Goal: Task Accomplishment & Management: Complete application form

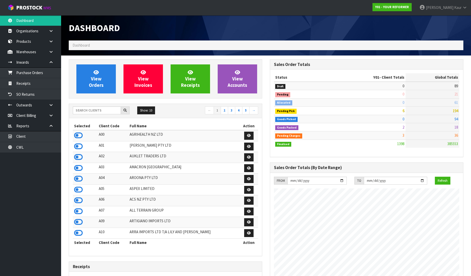
scroll to position [360, 201]
click at [82, 112] on input "text" at bounding box center [97, 110] width 48 height 8
click at [29, 21] on link "Dashboard" at bounding box center [30, 20] width 61 height 10
click at [81, 112] on input "text" at bounding box center [97, 110] width 48 height 8
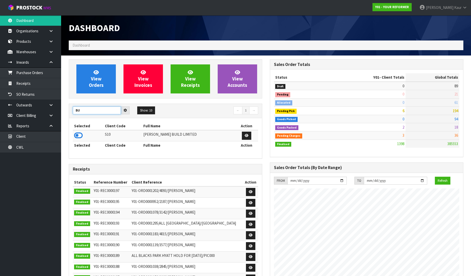
type input "B"
type input "BABW"
click at [79, 136] on icon at bounding box center [78, 136] width 9 height 8
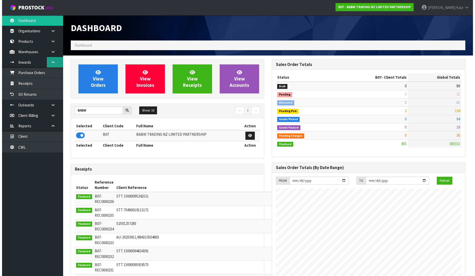
scroll to position [385, 201]
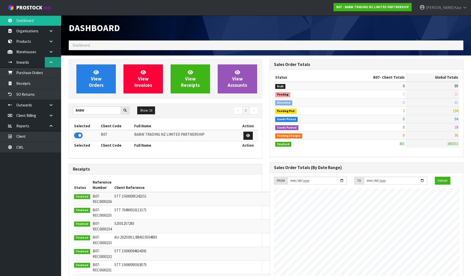
click at [52, 62] on icon at bounding box center [51, 62] width 5 height 4
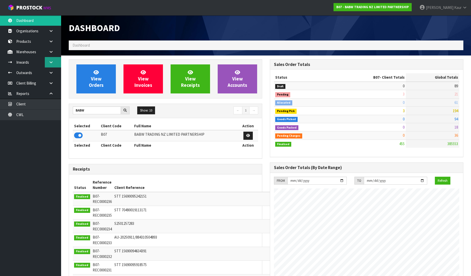
click at [53, 62] on icon at bounding box center [51, 62] width 5 height 4
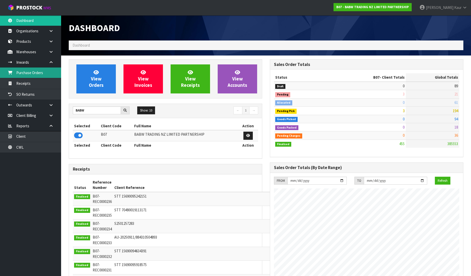
click at [30, 73] on link "Purchase Orders" at bounding box center [30, 72] width 61 height 10
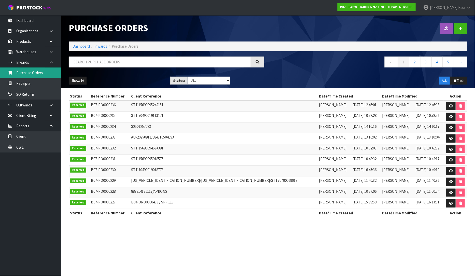
click at [42, 72] on link "Purchase Orders" at bounding box center [30, 72] width 61 height 10
click at [229, 83] on select "Draft Pending Received Cancelled ALL" at bounding box center [208, 81] width 43 height 8
select select "string:0"
click at [187, 77] on select "Draft Pending Received Cancelled ALL" at bounding box center [208, 81] width 43 height 8
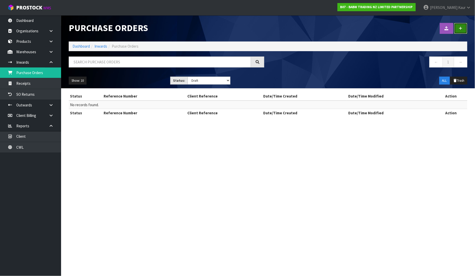
click at [464, 31] on link at bounding box center [460, 28] width 13 height 11
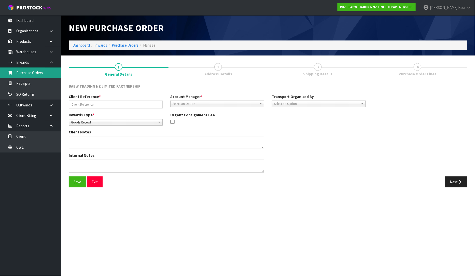
click at [24, 73] on link "Purchase Orders" at bounding box center [30, 72] width 61 height 10
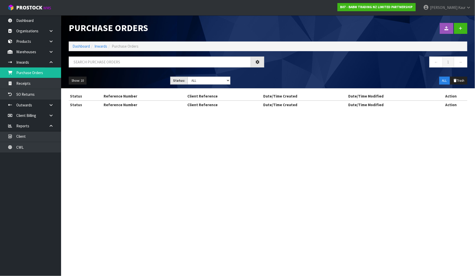
click at [53, 61] on body "Toggle navigation ProStock WMS B07 - BABW TRADING NZ LIMITED PARTNERSHIP [PERSO…" at bounding box center [237, 138] width 475 height 276
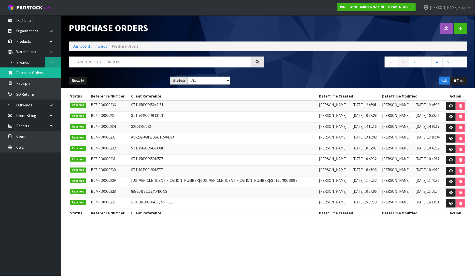
click at [54, 60] on link at bounding box center [53, 62] width 16 height 10
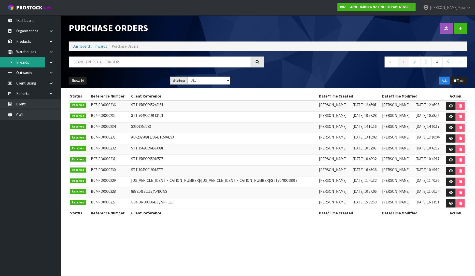
click at [20, 61] on link "Inwards" at bounding box center [30, 62] width 61 height 10
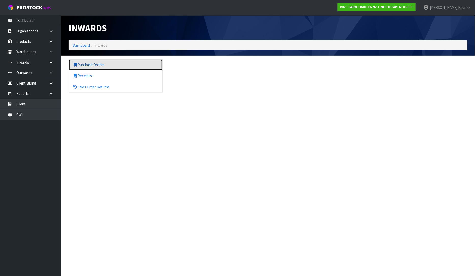
click at [87, 67] on link "Purchase Orders" at bounding box center [115, 65] width 93 height 10
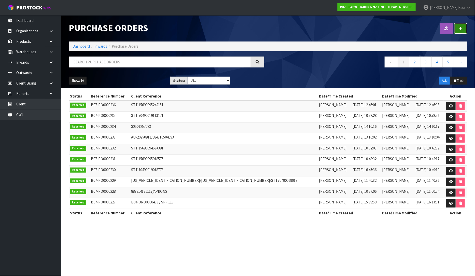
click at [460, 25] on link at bounding box center [460, 28] width 13 height 11
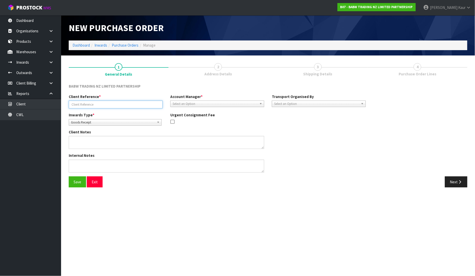
click at [103, 105] on input "text" at bounding box center [116, 104] width 94 height 8
click at [104, 107] on input "text" at bounding box center [116, 104] width 94 height 8
paste input "RED HEARTS/13.10.25"
type input "RED HEARTS/13.10.25"
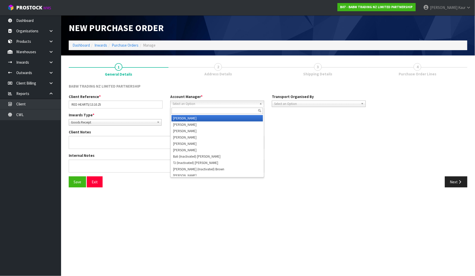
click at [186, 105] on span "Select an Option" at bounding box center [214, 104] width 85 height 6
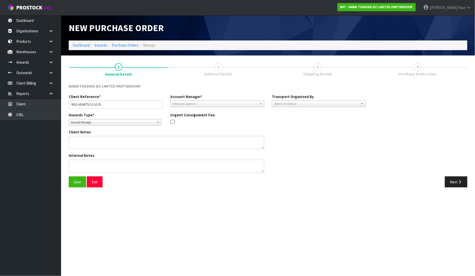
click at [237, 103] on span "Select an Option" at bounding box center [214, 104] width 85 height 6
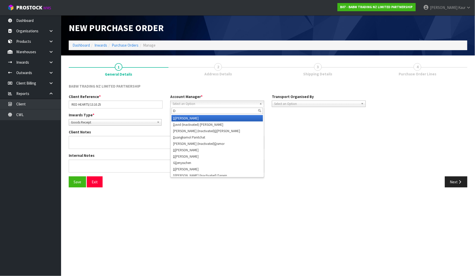
type input "D"
click at [186, 117] on li "D [PERSON_NAME]" at bounding box center [216, 118] width 91 height 6
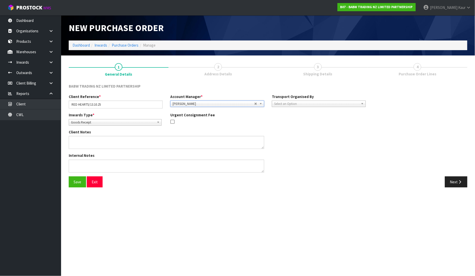
click at [296, 103] on span "Select an Option" at bounding box center [316, 104] width 85 height 6
drag, startPoint x: 303, startPoint y: 133, endPoint x: 306, endPoint y: 131, distance: 3.8
click at [306, 131] on li "Client" at bounding box center [318, 131] width 91 height 6
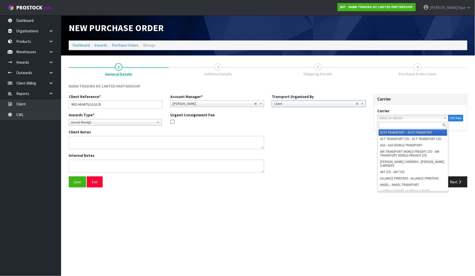
click at [425, 118] on span "Select an Option" at bounding box center [411, 118] width 62 height 6
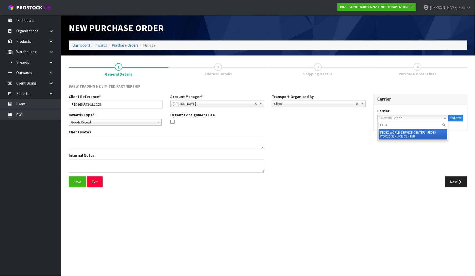
type input "FED"
click at [399, 132] on li "FED EX WORLD SERVICE CENTER - FEDEX WORLD SERVICE CENTER" at bounding box center [413, 134] width 68 height 10
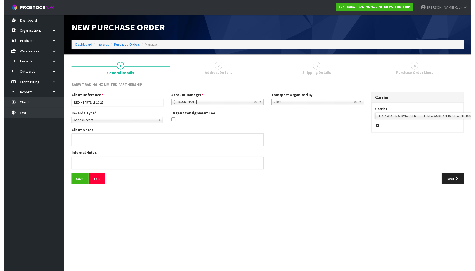
scroll to position [0, 4]
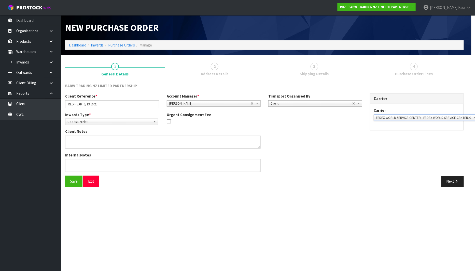
click at [325, 175] on div "Internal Notes" at bounding box center [213, 164] width 305 height 23
click at [97, 119] on span "Goods Receipt" at bounding box center [109, 122] width 84 height 6
click at [95, 137] on li "Goods Receipt" at bounding box center [111, 136] width 90 height 6
click at [343, 153] on div "Internal Notes" at bounding box center [213, 164] width 305 height 23
click at [160, 160] on textarea at bounding box center [162, 165] width 195 height 13
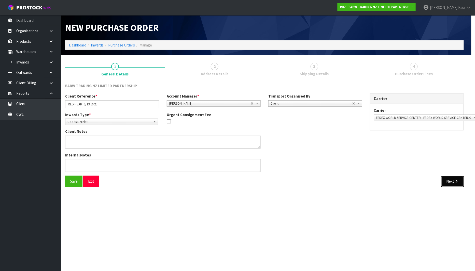
click at [454, 182] on icon "button" at bounding box center [456, 182] width 5 height 4
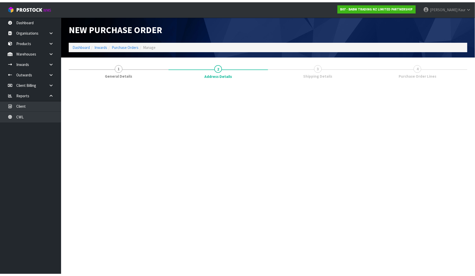
scroll to position [0, 0]
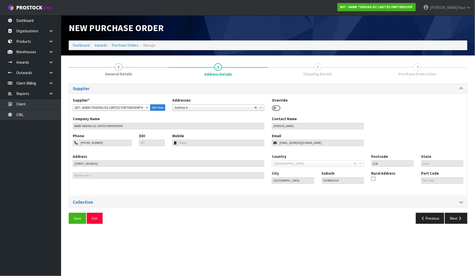
click at [458, 205] on div "Collection" at bounding box center [268, 202] width 398 height 10
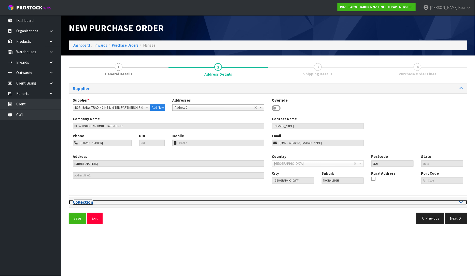
click at [463, 200] on icon at bounding box center [461, 202] width 4 height 4
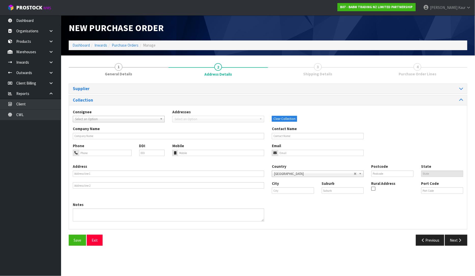
click at [299, 92] on div "Supplier" at bounding box center [268, 89] width 398 height 10
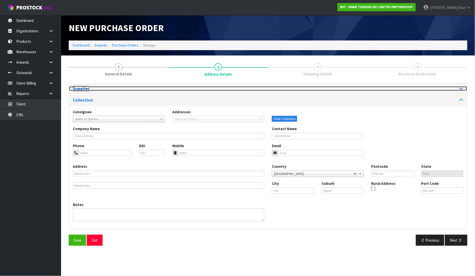
click at [300, 88] on div at bounding box center [367, 88] width 191 height 5
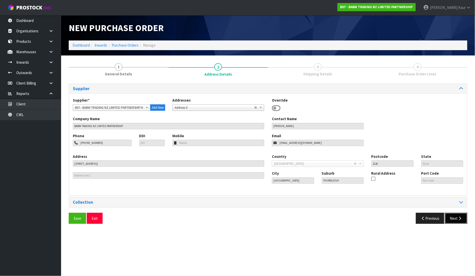
click at [454, 220] on button "Next" at bounding box center [456, 218] width 22 height 11
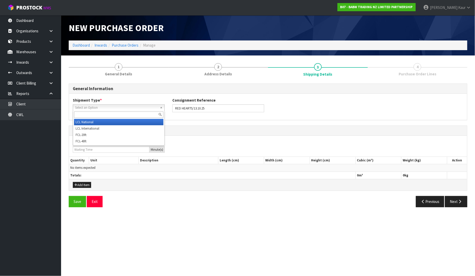
click at [159, 109] on link "Select an Option" at bounding box center [119, 107] width 92 height 6
click at [146, 121] on li "LCL National" at bounding box center [118, 122] width 89 height 6
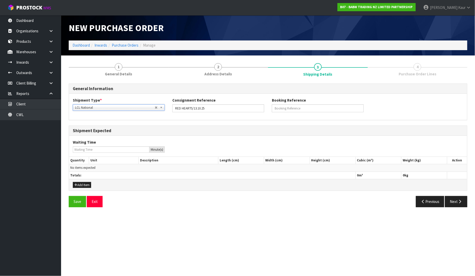
click at [128, 107] on span "LCL National" at bounding box center [115, 108] width 80 height 6
click at [228, 118] on div "Shipment Type * LCL National LCL International FCL-20ft FCL-40ft LCL National L…" at bounding box center [268, 107] width 398 height 26
click at [77, 184] on button "Add Item" at bounding box center [82, 185] width 18 height 6
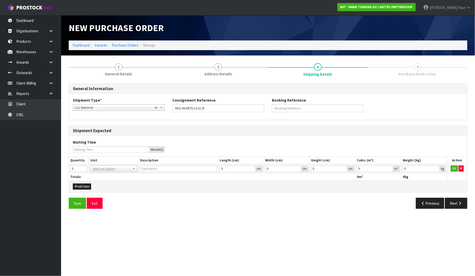
click at [74, 173] on th "Totals:" at bounding box center [212, 176] width 286 height 7
click at [75, 169] on input "0" at bounding box center [78, 168] width 17 height 6
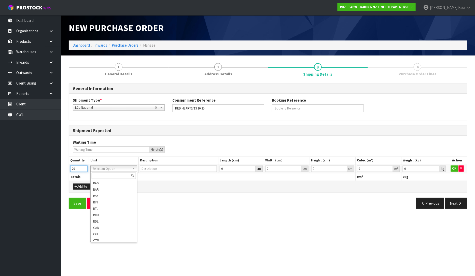
type input "20"
click at [108, 175] on input "text" at bounding box center [114, 175] width 44 height 6
type input "CT"
type input "CARTON"
click at [414, 168] on input "0" at bounding box center [420, 168] width 37 height 6
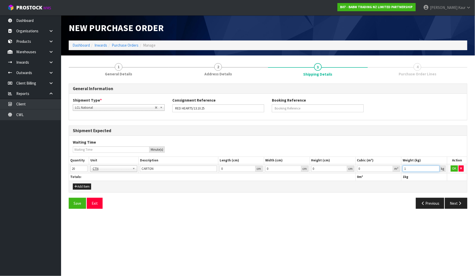
click at [422, 167] on input "1" at bounding box center [420, 168] width 37 height 6
type input "0"
type input "1"
click at [363, 171] on input "0" at bounding box center [375, 168] width 36 height 6
type input "1"
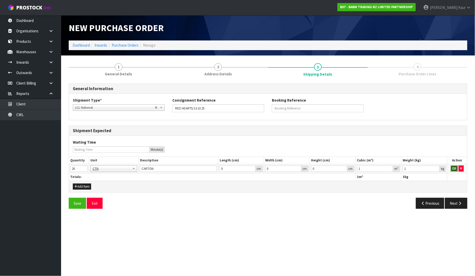
click at [454, 170] on button "OK" at bounding box center [454, 168] width 7 height 6
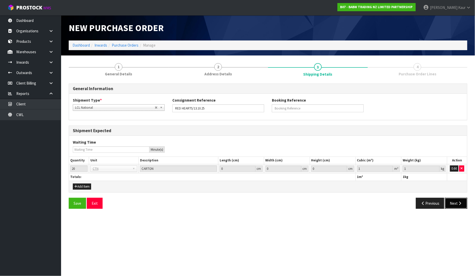
click at [455, 203] on button "Next" at bounding box center [456, 203] width 22 height 11
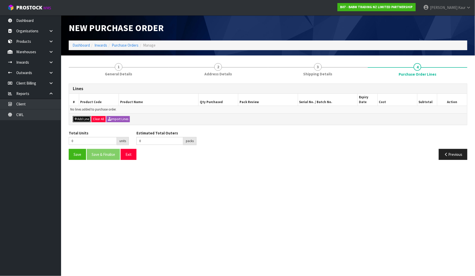
click at [82, 116] on button "Add Line" at bounding box center [82, 119] width 18 height 6
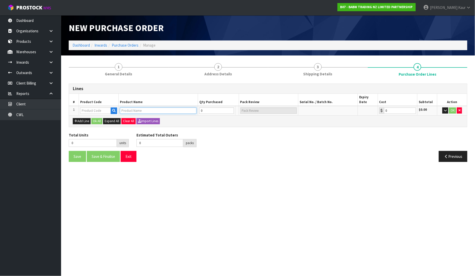
click at [146, 107] on input "text" at bounding box center [158, 110] width 77 height 6
type input "RED HEA"
click at [146, 115] on link "RED HEA RTS (BAG OF 200)" at bounding box center [146, 114] width 52 height 7
type input "RED HEARTS (BAG OF 200)"
type input "90017"
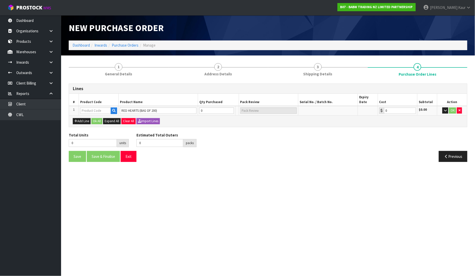
type input "0.00"
click at [218, 107] on input "0" at bounding box center [206, 110] width 22 height 6
type input "8"
type input "8 [MEDICAL_DATA]"
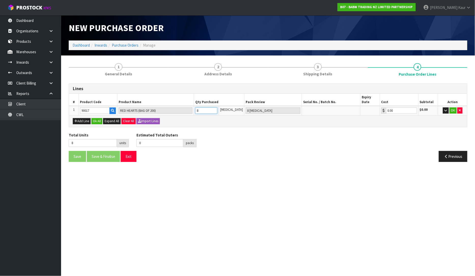
type input "80"
type input "80 [MEDICAL_DATA]"
type input "800"
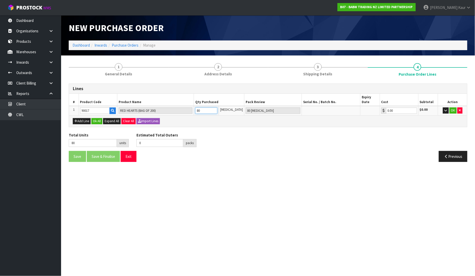
type input "4 BAG"
type input "8000"
type input "2"
type input "8000"
type input "2 CTN"
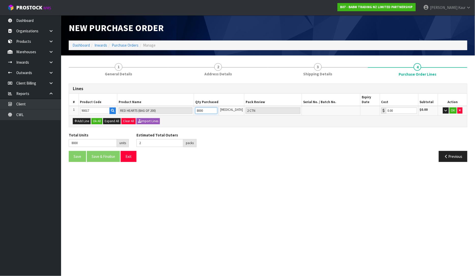
type input "80000"
type input "20"
type input "80000"
type input "20 CTN"
type input "80000"
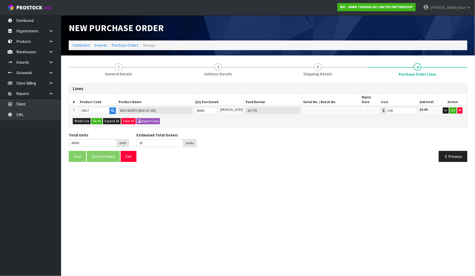
click at [231, 120] on div "Add Line Ok All Expand All Clear All Import Lines" at bounding box center [268, 120] width 398 height 11
click at [447, 107] on button "button" at bounding box center [446, 110] width 6 height 6
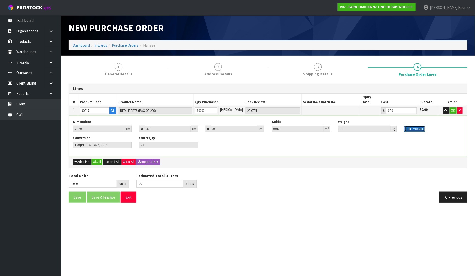
click at [410, 126] on button "Edit Product" at bounding box center [414, 129] width 20 height 6
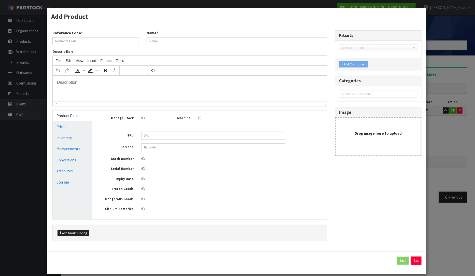
type input "90017"
type input "RED HEARTS (BAG OF 200)"
click at [54, 154] on ul "Product Data Prices Inventory Measurements Conversions Attributes Storage" at bounding box center [72, 164] width 39 height 109
click at [60, 149] on link "Measurements" at bounding box center [72, 148] width 39 height 10
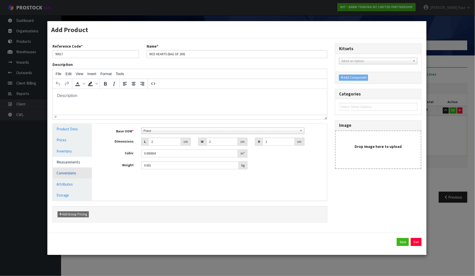
click at [64, 174] on link "Conversions" at bounding box center [72, 173] width 39 height 10
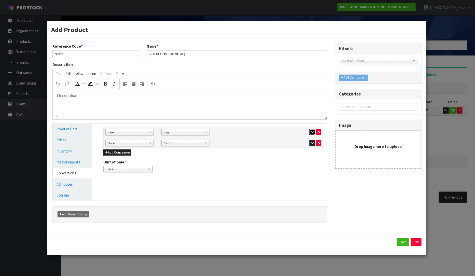
click at [312, 133] on icon "button" at bounding box center [312, 131] width 3 height 3
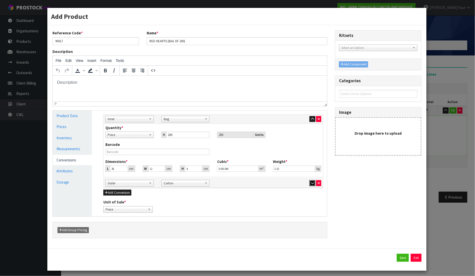
click at [311, 184] on icon "button" at bounding box center [312, 182] width 3 height 3
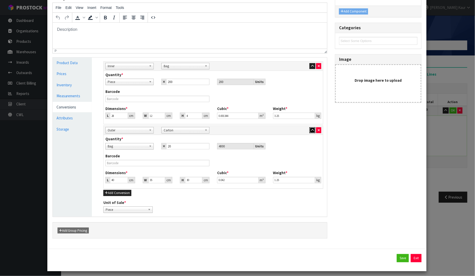
scroll to position [56, 0]
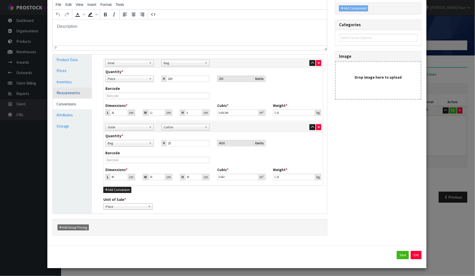
click at [61, 90] on link "Measurements" at bounding box center [72, 93] width 39 height 10
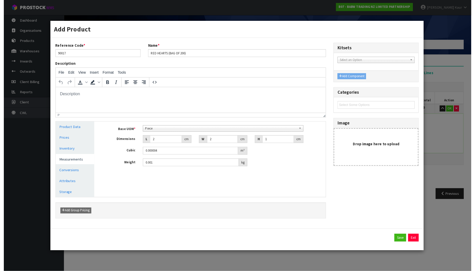
scroll to position [0, 0]
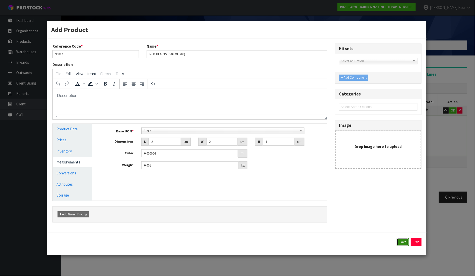
click at [405, 239] on button "Save" at bounding box center [403, 242] width 12 height 8
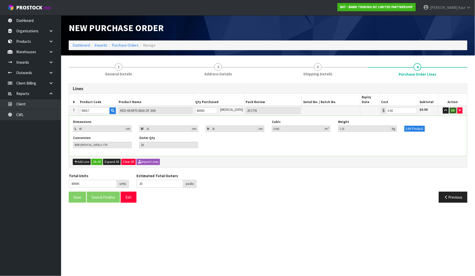
click at [452, 107] on button "OK" at bounding box center [452, 110] width 7 height 6
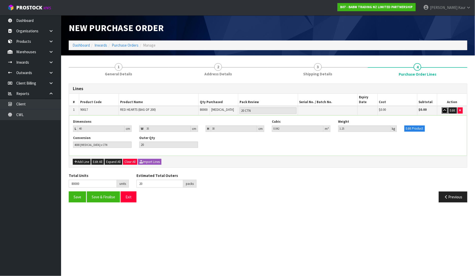
click at [444, 109] on icon "button" at bounding box center [444, 110] width 3 height 3
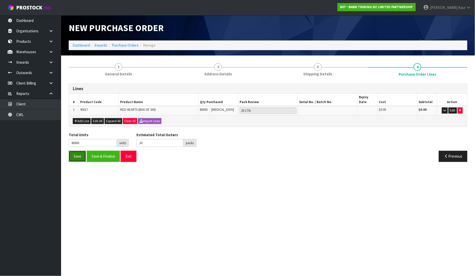
click at [83, 151] on button "Save" at bounding box center [77, 156] width 17 height 11
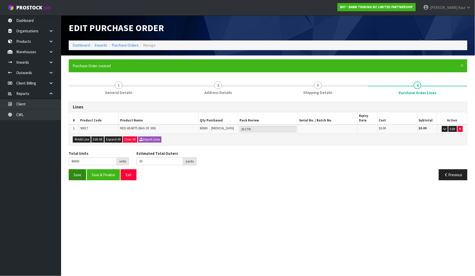
type input "0"
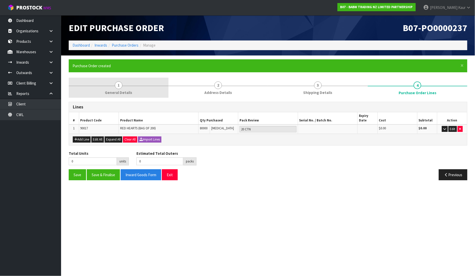
click at [119, 84] on span "1" at bounding box center [119, 85] width 8 height 8
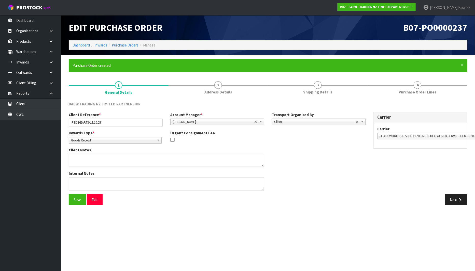
click at [344, 187] on div "Internal Notes" at bounding box center [217, 182] width 305 height 23
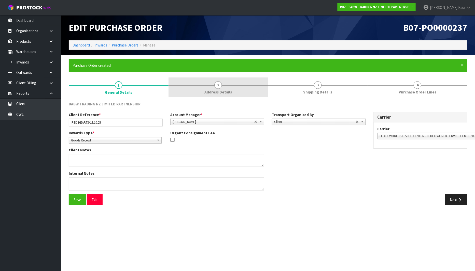
click at [218, 85] on span "2" at bounding box center [218, 85] width 8 height 8
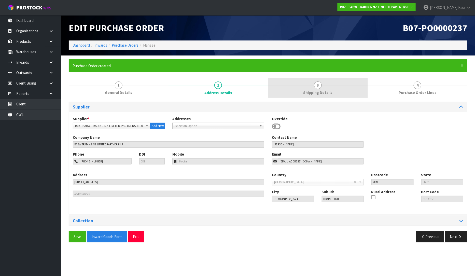
click at [321, 87] on link "3 Shipping Details" at bounding box center [318, 88] width 100 height 20
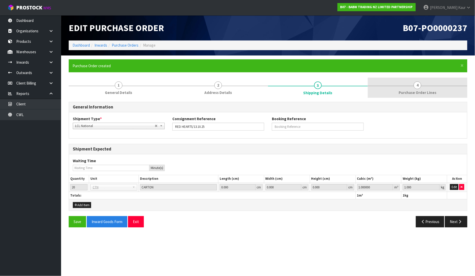
click at [417, 89] on span "4" at bounding box center [417, 85] width 8 height 8
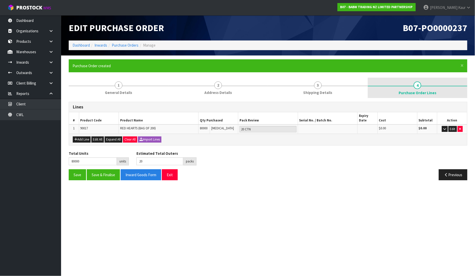
drag, startPoint x: 219, startPoint y: 86, endPoint x: 389, endPoint y: 86, distance: 169.9
click at [219, 87] on span "2" at bounding box center [218, 85] width 8 height 8
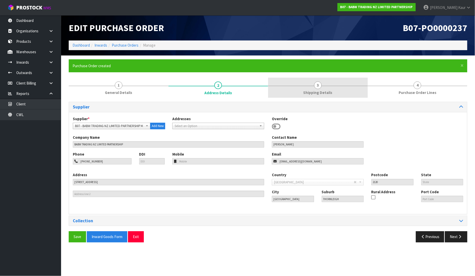
click at [320, 89] on link "3 Shipping Details" at bounding box center [318, 88] width 100 height 20
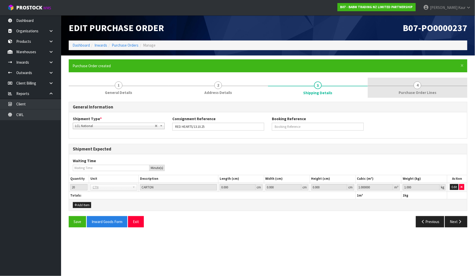
click at [418, 84] on span "4" at bounding box center [417, 85] width 8 height 8
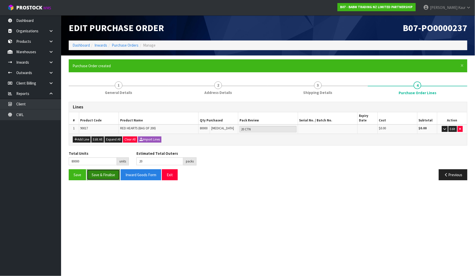
click at [102, 169] on button "Save & Finalise" at bounding box center [103, 174] width 33 height 11
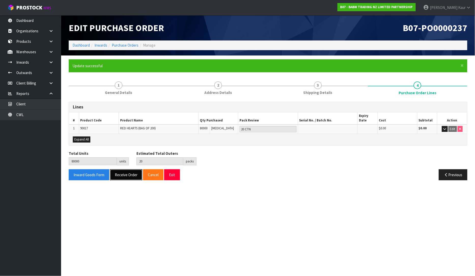
click at [123, 170] on button "Receive Order" at bounding box center [126, 174] width 32 height 11
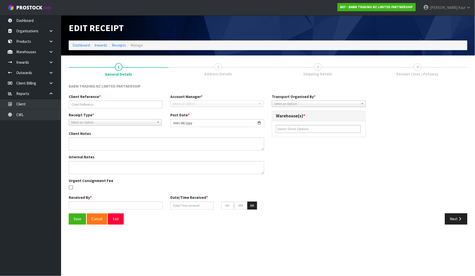
type input "RED HEARTS/13.10.25"
type input "[DATE]"
type input "[PERSON_NAME]"
type input "[DATE]"
type input "10"
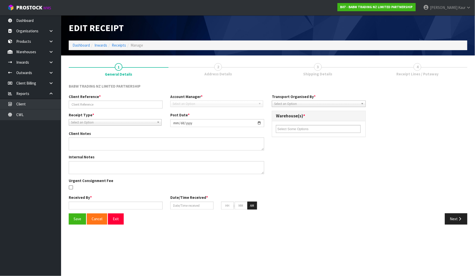
type input "17"
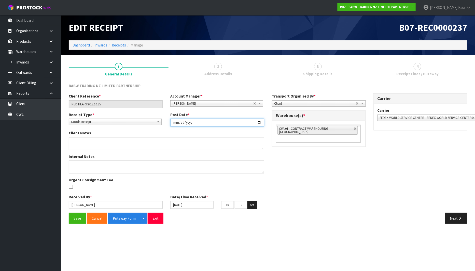
click at [176, 121] on input "[DATE]" at bounding box center [217, 123] width 94 height 8
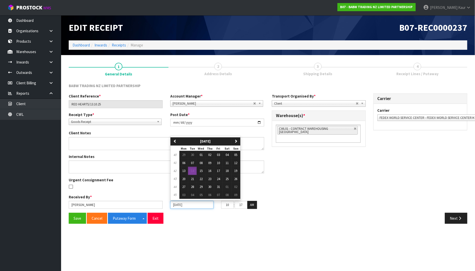
click at [176, 207] on input "[DATE]" at bounding box center [191, 205] width 43 height 8
click at [184, 172] on span "13" at bounding box center [183, 171] width 3 height 4
type input "[DATE]"
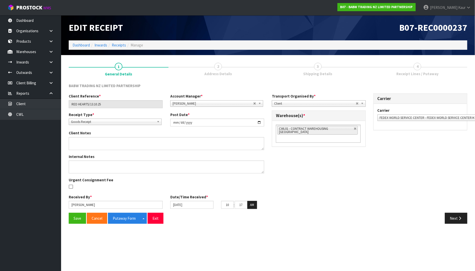
click at [217, 242] on section "Edit Receipt B07-REC0000237 Dashboard Inwards Receipts Manage 1 General Details…" at bounding box center [237, 135] width 475 height 271
click at [74, 220] on button "Save" at bounding box center [77, 218] width 17 height 11
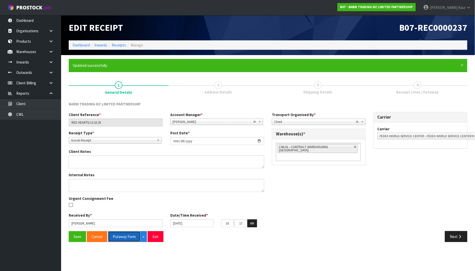
click at [122, 238] on button "Putaway Form" at bounding box center [124, 237] width 33 height 11
